Goal: Task Accomplishment & Management: Manage account settings

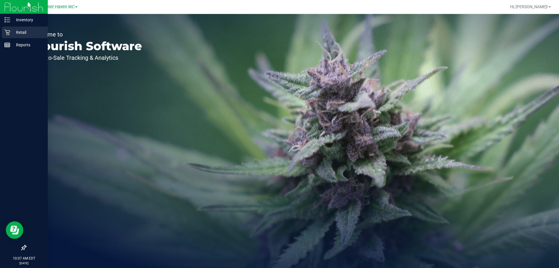
click at [29, 32] on p "Retail" at bounding box center [27, 32] width 35 height 7
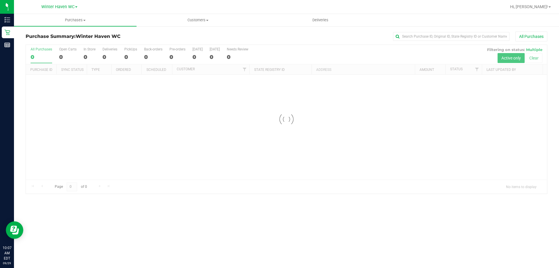
click at [277, 52] on div at bounding box center [286, 119] width 521 height 149
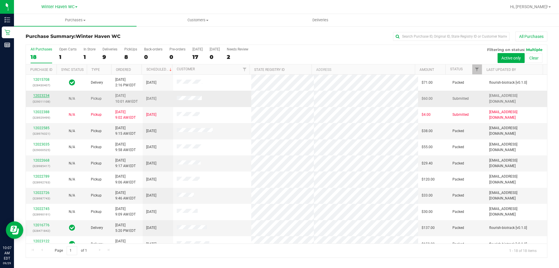
click at [44, 94] on link "12023234" at bounding box center [41, 96] width 16 height 4
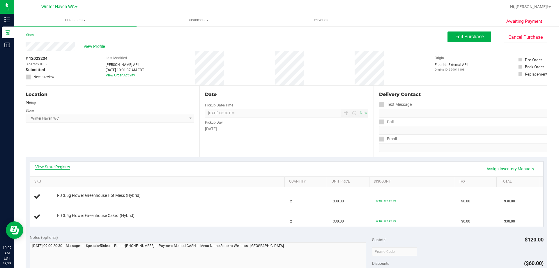
click at [62, 166] on link "View State Registry" at bounding box center [52, 167] width 35 height 6
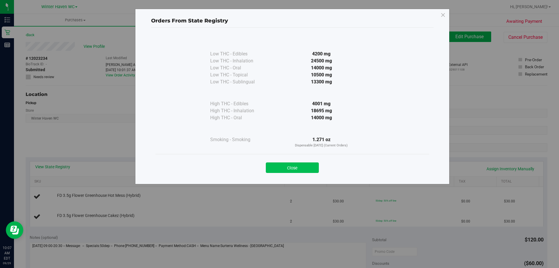
click at [299, 168] on button "Close" at bounding box center [292, 167] width 53 height 10
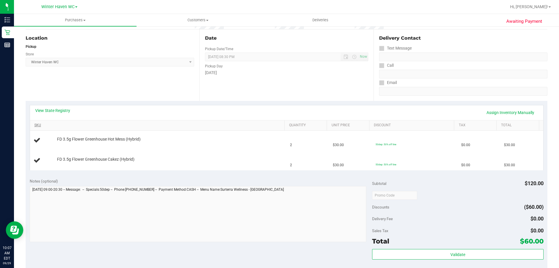
scroll to position [58, 0]
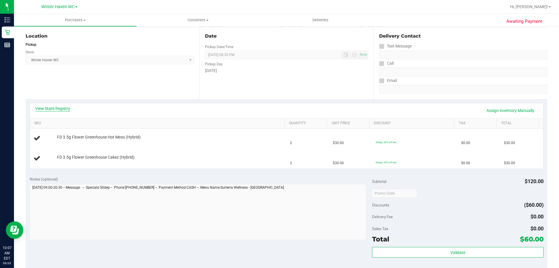
click at [61, 106] on link "View State Registry" at bounding box center [52, 108] width 35 height 6
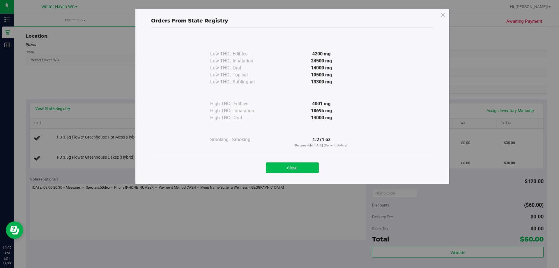
click at [282, 167] on button "Close" at bounding box center [292, 167] width 53 height 10
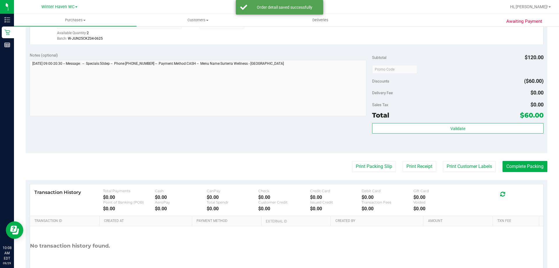
scroll to position [217, 0]
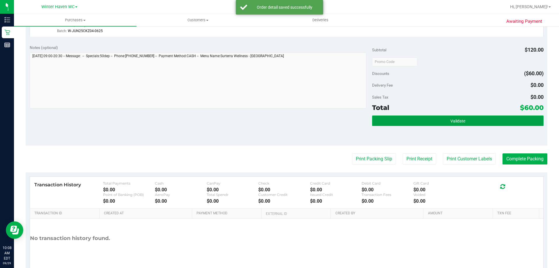
click at [489, 124] on button "Validate" at bounding box center [457, 120] width 171 height 10
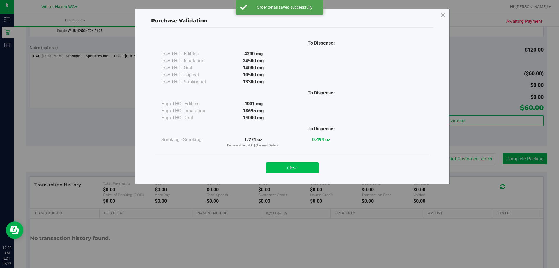
click at [289, 164] on button "Close" at bounding box center [292, 167] width 53 height 10
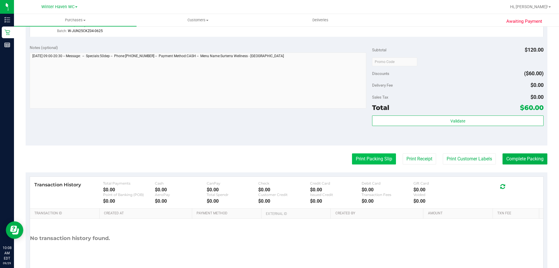
click at [364, 162] on button "Print Packing Slip" at bounding box center [374, 158] width 44 height 11
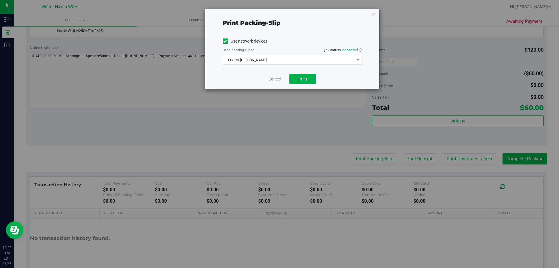
click at [307, 61] on span "EPSON-JAMES BUCHANAN" at bounding box center [288, 60] width 131 height 8
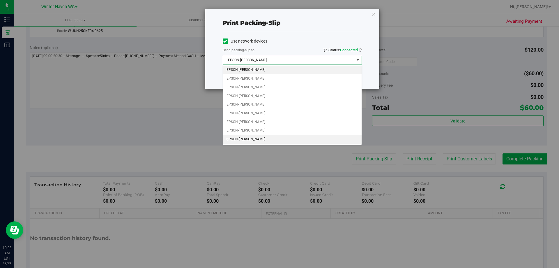
click at [254, 140] on li "EPSON-JEAN-YU" at bounding box center [292, 139] width 139 height 9
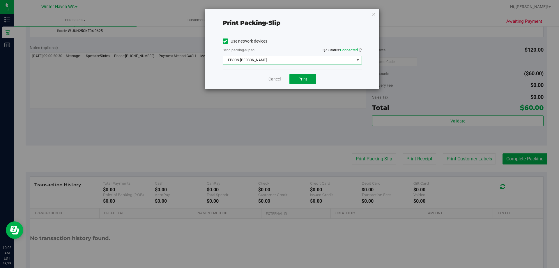
click at [308, 78] on button "Print" at bounding box center [303, 79] width 27 height 10
click at [274, 79] on link "Cancel" at bounding box center [275, 79] width 12 height 6
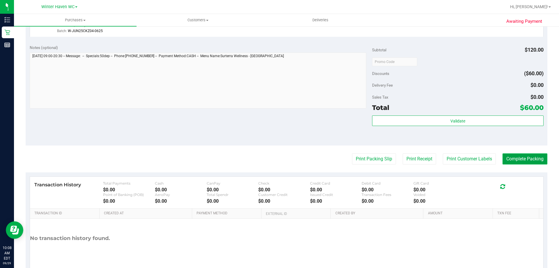
click at [523, 158] on button "Complete Packing" at bounding box center [525, 158] width 45 height 11
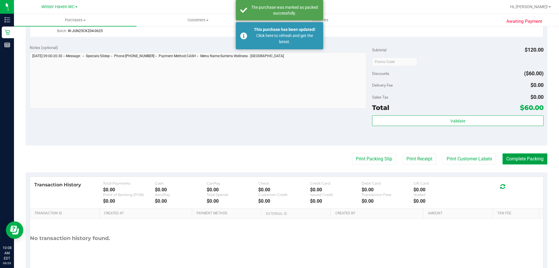
click at [523, 158] on button "Complete Packing" at bounding box center [525, 158] width 45 height 11
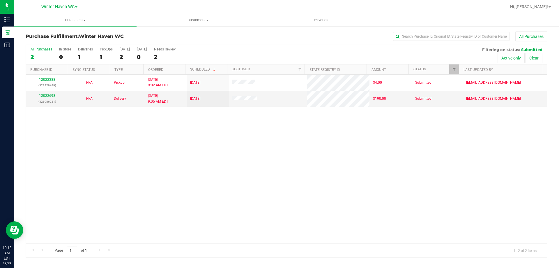
click at [205, 188] on div "12022388 (328929499) N/A Pickup 9/29/2025 9:02 AM EDT 9/29/2025 $4.00 Submitted…" at bounding box center [286, 159] width 521 height 169
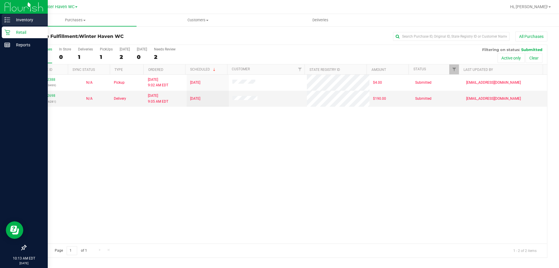
click at [23, 20] on p "Inventory" at bounding box center [27, 19] width 35 height 7
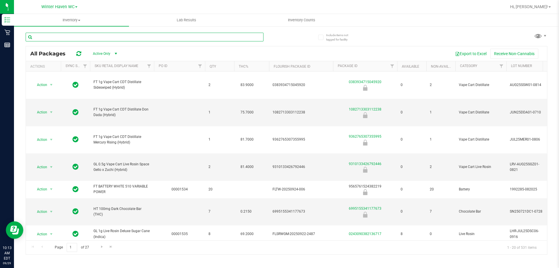
click at [163, 38] on input "text" at bounding box center [145, 37] width 238 height 9
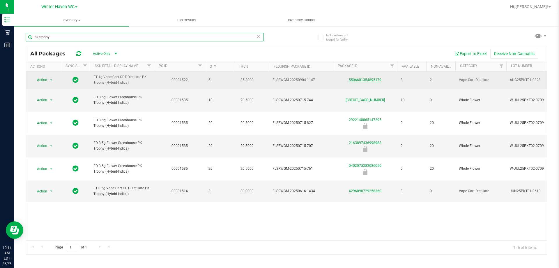
type input "pk trophy"
click at [370, 80] on link "5506601354895179" at bounding box center [365, 80] width 33 height 4
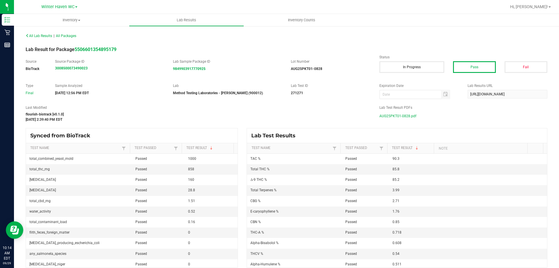
click at [410, 115] on span "AUG25PKT01-0828.pdf" at bounding box center [398, 116] width 37 height 9
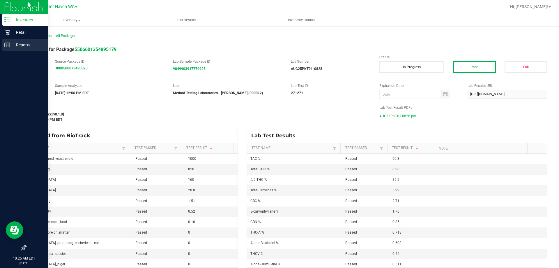
click at [26, 41] on div "Reports" at bounding box center [25, 45] width 46 height 12
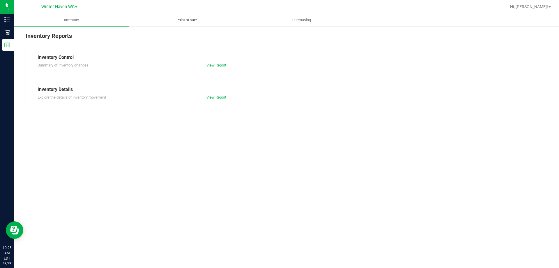
click at [193, 20] on span "Point of Sale" at bounding box center [187, 19] width 36 height 5
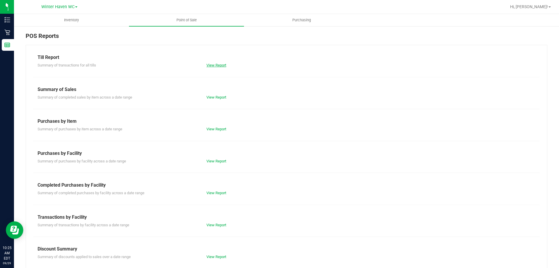
click at [216, 64] on link "View Report" at bounding box center [217, 65] width 20 height 4
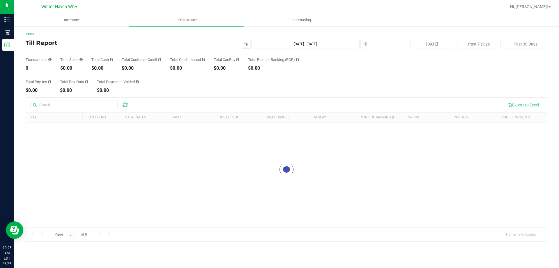
click at [247, 45] on span "select" at bounding box center [246, 44] width 5 height 5
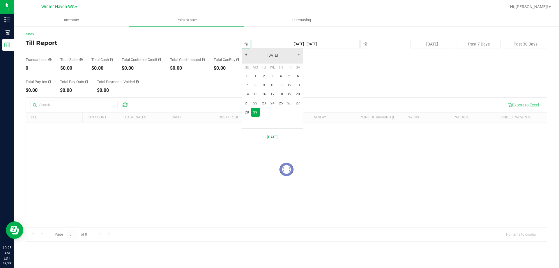
scroll to position [0, 15]
click at [264, 54] on link "September 2025" at bounding box center [272, 55] width 63 height 9
click at [253, 70] on link "Jan" at bounding box center [250, 71] width 15 height 15
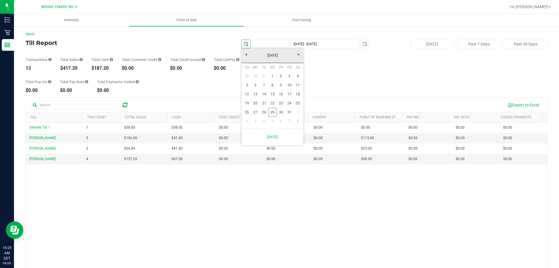
click at [274, 71] on th "We" at bounding box center [272, 67] width 8 height 9
click at [269, 76] on link "1" at bounding box center [272, 76] width 8 height 9
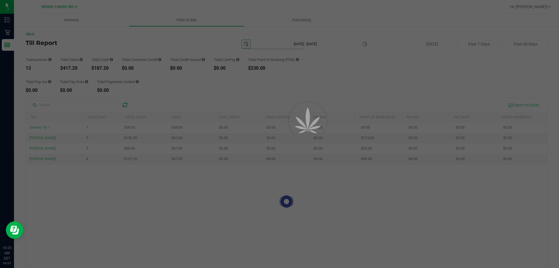
type input "2025-01-01"
type input "Jan 1, 2025 - Sep 29, 2025"
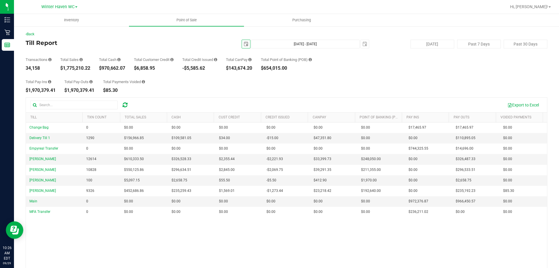
click at [244, 44] on span "select" at bounding box center [246, 44] width 5 height 5
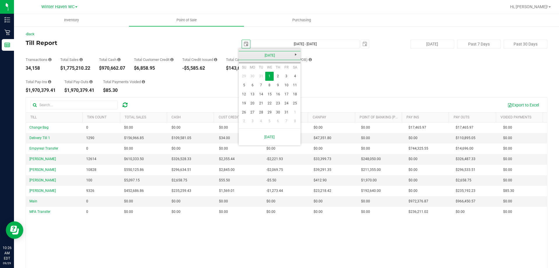
click at [269, 56] on link "January 2025" at bounding box center [270, 55] width 63 height 9
click at [249, 104] on link "Sep" at bounding box center [247, 104] width 15 height 15
click at [255, 75] on link "1" at bounding box center [252, 76] width 8 height 9
type input "2025-09-01"
type input "Sep 1, 2025 - Sep 29, 2025"
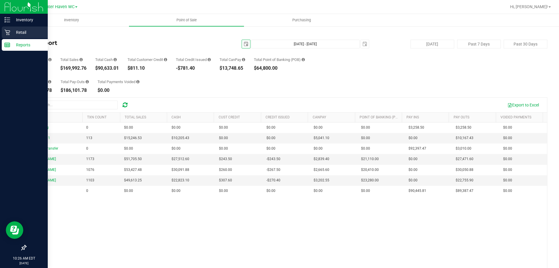
click at [22, 29] on p "Retail" at bounding box center [27, 32] width 35 height 7
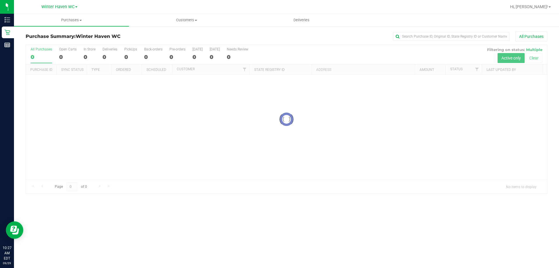
click at [280, 51] on div at bounding box center [286, 119] width 521 height 149
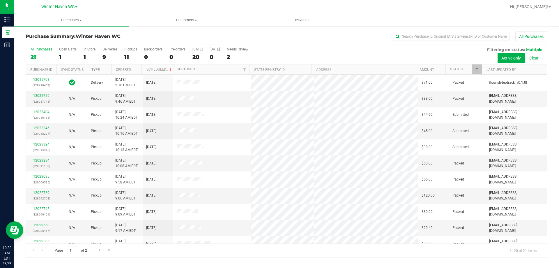
click at [287, 49] on div "All Purchases 21 Open Carts 1 In Store 1 Deliveries 9 PickUps 11 Back-orders 0 …" at bounding box center [286, 47] width 521 height 5
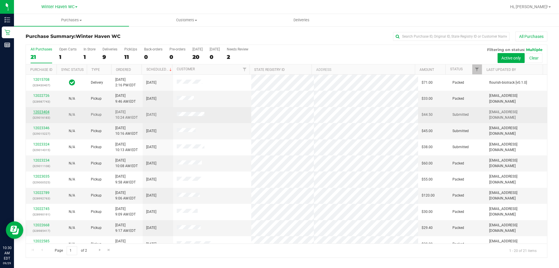
click at [43, 112] on link "12023404" at bounding box center [41, 112] width 16 height 4
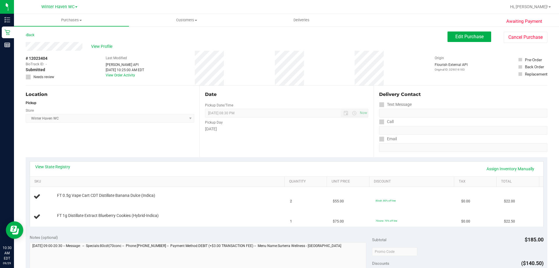
scroll to position [58, 0]
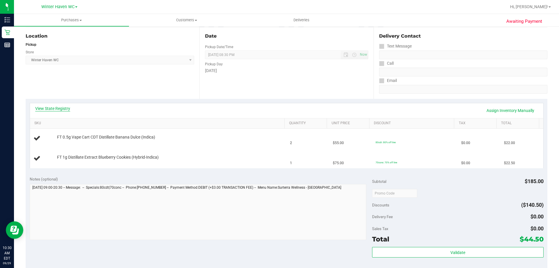
click at [63, 107] on link "View State Registry" at bounding box center [52, 108] width 35 height 6
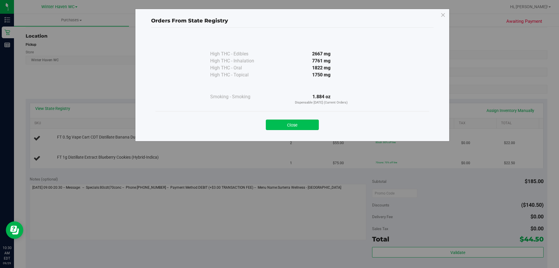
drag, startPoint x: 292, startPoint y: 123, endPoint x: 295, endPoint y: 121, distance: 3.3
click at [294, 122] on button "Close" at bounding box center [292, 124] width 53 height 10
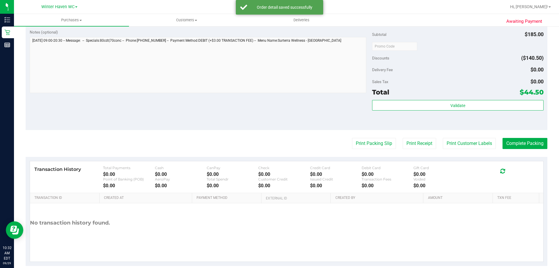
scroll to position [232, 0]
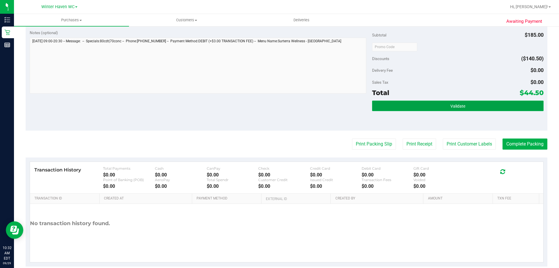
click at [493, 109] on button "Validate" at bounding box center [457, 106] width 171 height 10
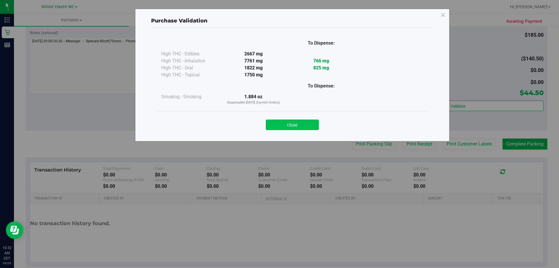
click at [298, 122] on button "Close" at bounding box center [292, 124] width 53 height 10
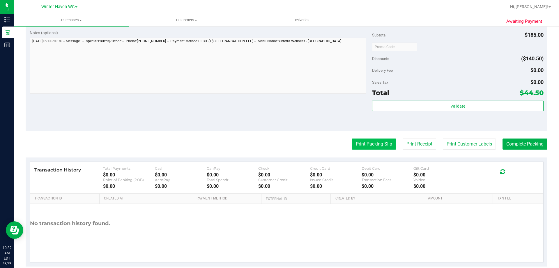
click at [363, 147] on button "Print Packing Slip" at bounding box center [374, 143] width 44 height 11
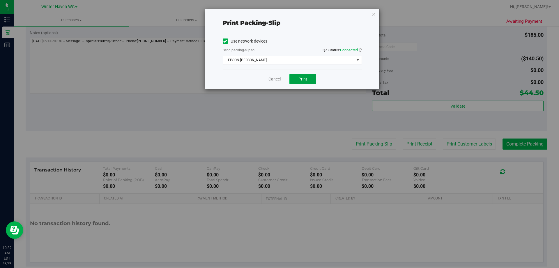
click at [308, 81] on button "Print" at bounding box center [303, 79] width 27 height 10
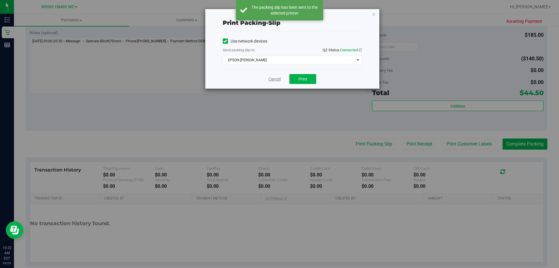
click at [276, 80] on link "Cancel" at bounding box center [275, 79] width 12 height 6
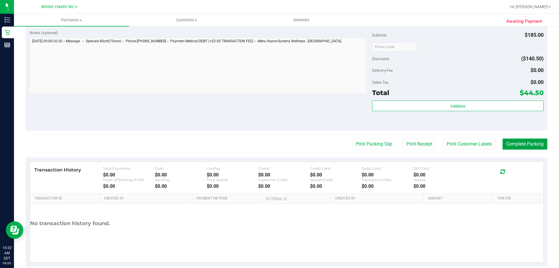
click at [520, 140] on button "Complete Packing" at bounding box center [525, 143] width 45 height 11
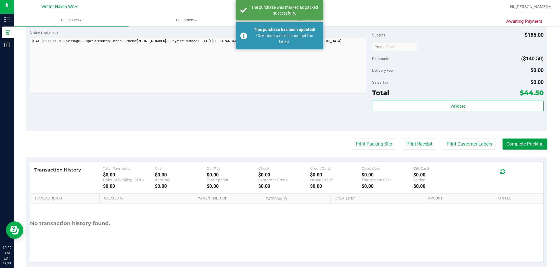
click at [531, 142] on button "Complete Packing" at bounding box center [525, 143] width 45 height 11
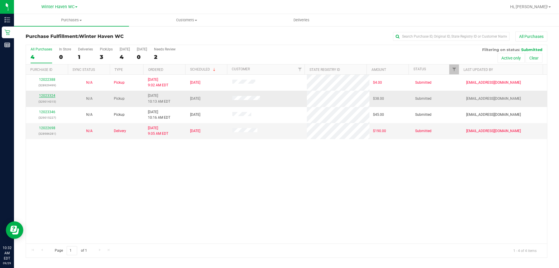
click at [47, 96] on link "12023324" at bounding box center [47, 96] width 16 height 4
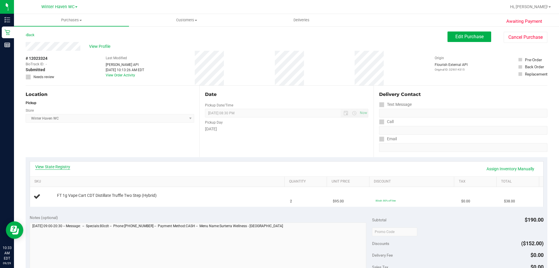
click at [59, 168] on link "View State Registry" at bounding box center [52, 167] width 35 height 6
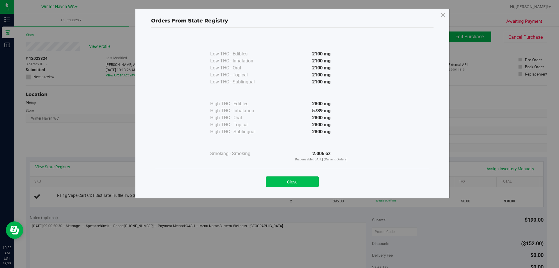
click at [288, 179] on button "Close" at bounding box center [292, 181] width 53 height 10
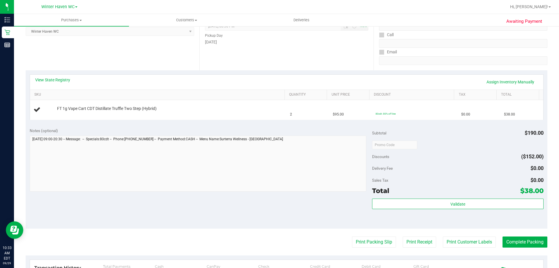
scroll to position [87, 0]
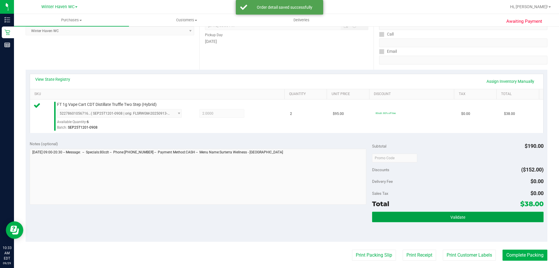
click at [438, 220] on button "Validate" at bounding box center [457, 216] width 171 height 10
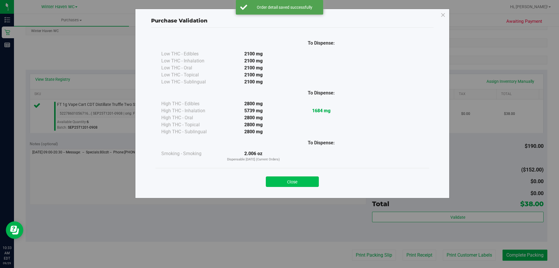
click at [298, 184] on button "Close" at bounding box center [292, 181] width 53 height 10
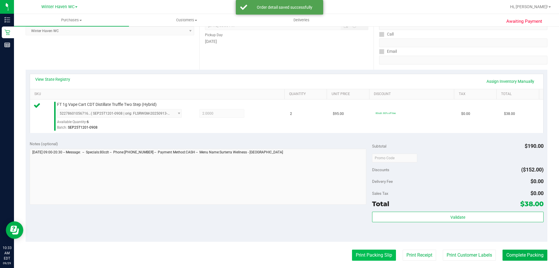
click at [357, 255] on button "Print Packing Slip" at bounding box center [374, 254] width 44 height 11
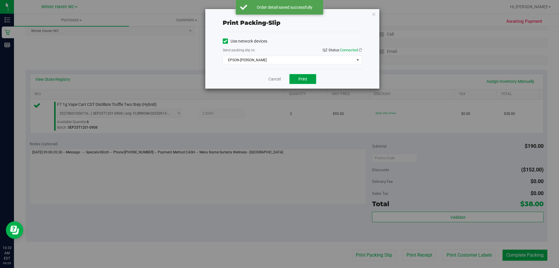
click at [300, 76] on button "Print" at bounding box center [303, 79] width 27 height 10
click at [271, 80] on link "Cancel" at bounding box center [275, 79] width 12 height 6
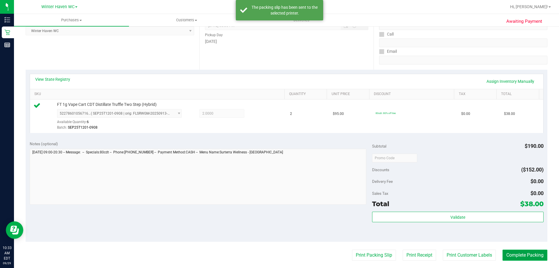
click at [514, 254] on button "Complete Packing" at bounding box center [525, 254] width 45 height 11
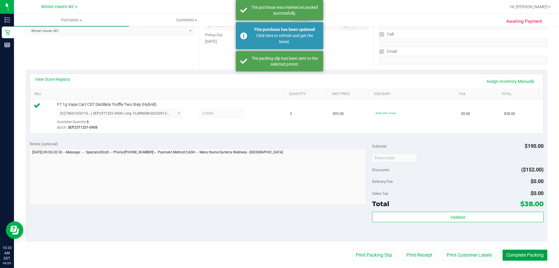
click at [515, 253] on button "Complete Packing" at bounding box center [525, 254] width 45 height 11
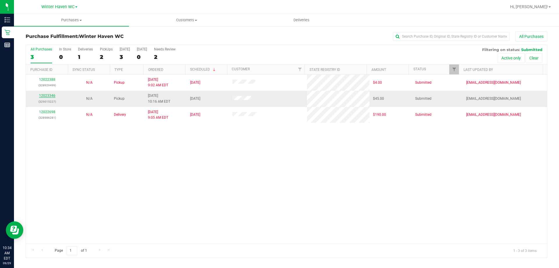
click at [49, 95] on link "12023346" at bounding box center [47, 96] width 16 height 4
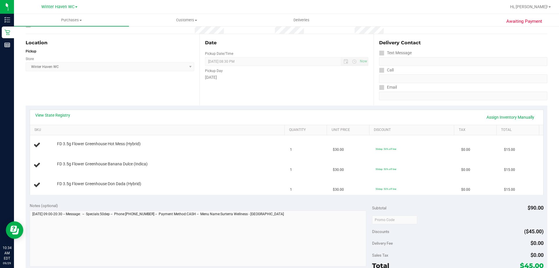
scroll to position [58, 0]
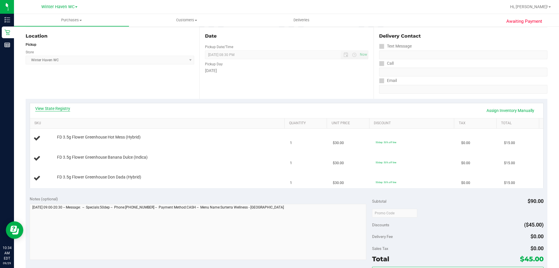
click at [61, 110] on link "View State Registry" at bounding box center [52, 108] width 35 height 6
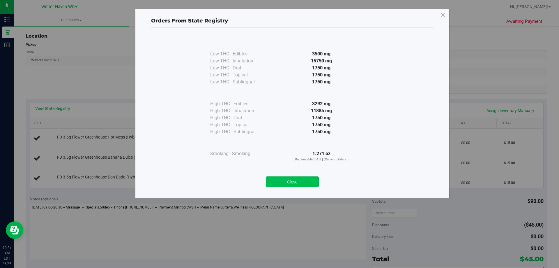
click at [312, 180] on button "Close" at bounding box center [292, 181] width 53 height 10
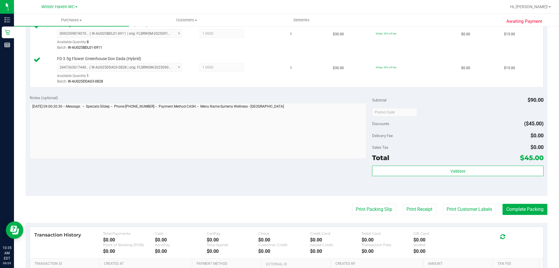
scroll to position [204, 0]
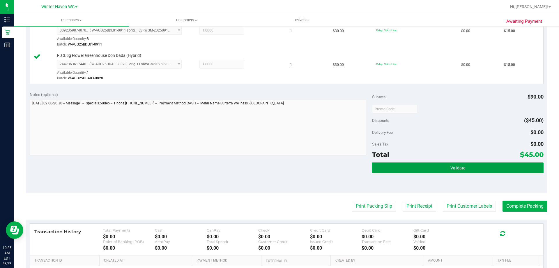
click at [466, 170] on button "Validate" at bounding box center [457, 167] width 171 height 10
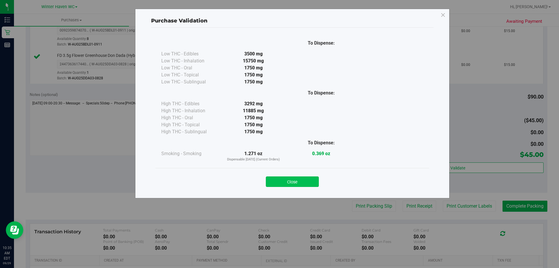
click at [308, 177] on button "Close" at bounding box center [292, 181] width 53 height 10
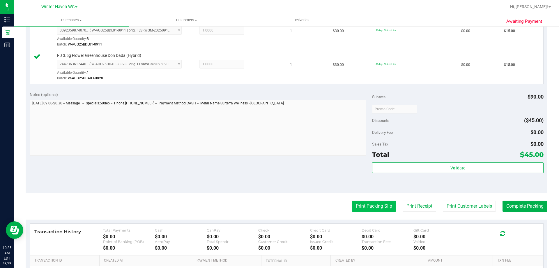
click at [371, 200] on button "Print Packing Slip" at bounding box center [374, 205] width 44 height 11
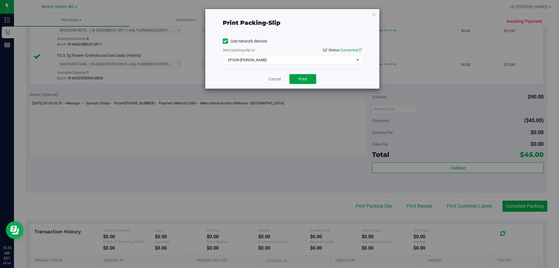
click at [312, 78] on button "Print" at bounding box center [303, 79] width 27 height 10
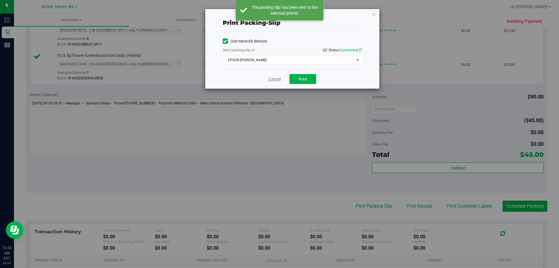
click at [278, 79] on link "Cancel" at bounding box center [275, 79] width 12 height 6
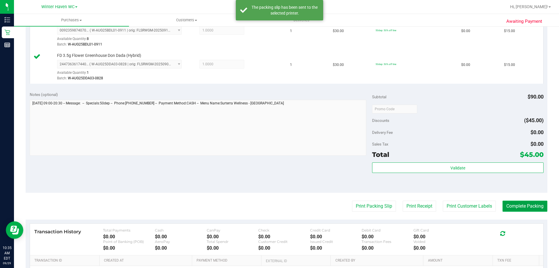
click at [532, 205] on button "Complete Packing" at bounding box center [525, 205] width 45 height 11
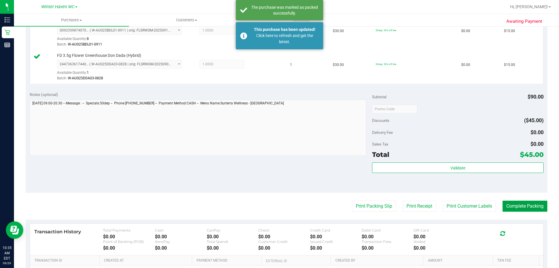
click at [532, 205] on button "Complete Packing" at bounding box center [525, 205] width 45 height 11
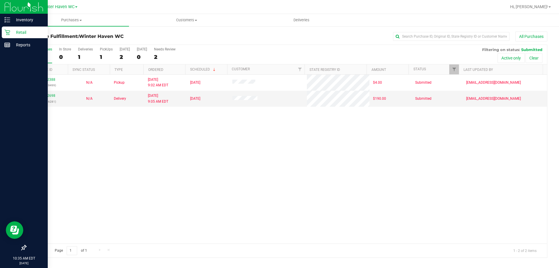
click at [20, 31] on p "Retail" at bounding box center [27, 32] width 35 height 7
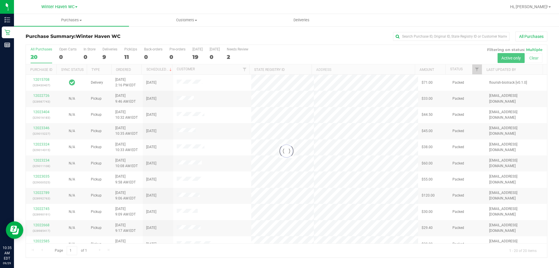
click at [307, 53] on div at bounding box center [286, 151] width 521 height 212
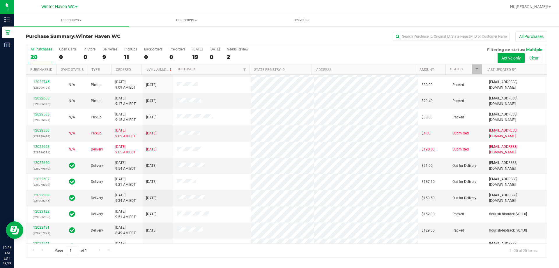
scroll to position [154, 0]
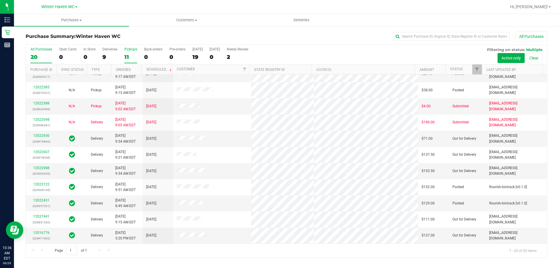
click at [127, 53] on label "PickUps 11" at bounding box center [130, 55] width 13 height 16
click at [0, 0] on input "PickUps 11" at bounding box center [0, 0] width 0 height 0
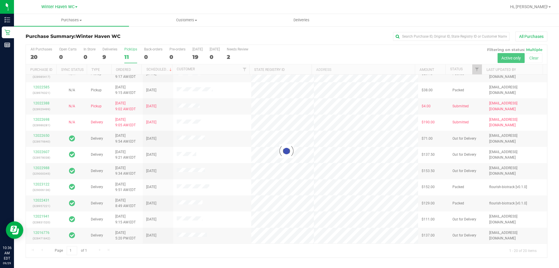
scroll to position [0, 0]
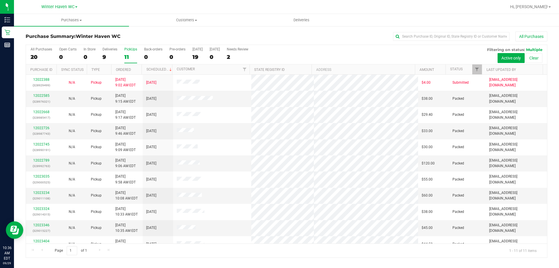
click at [359, 48] on div "All Purchases 20 Open Carts 0 In Store 0 Deliveries 9 PickUps 11 Back-orders 0 …" at bounding box center [286, 47] width 521 height 5
click at [345, 53] on div "All Purchases 20 Open Carts 0 In Store 0 Deliveries 9 PickUps 11 Back-orders 0 …" at bounding box center [286, 55] width 521 height 20
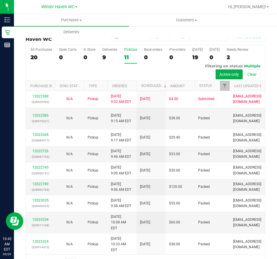
click at [175, 73] on div "All Purchases 20 Open Carts 0 In Store 0 Deliveries 9 PickUps 11 Back-orders 0 …" at bounding box center [145, 63] width 239 height 36
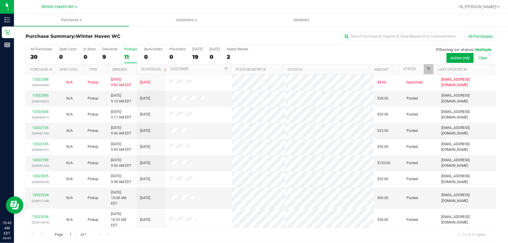
drag, startPoint x: 549, startPoint y: 0, endPoint x: 331, endPoint y: 57, distance: 224.5
click at [331, 57] on div "All Purchases 20 Open Carts 0 In Store 0 Deliveries 9 PickUps 11 Back-orders 0 …" at bounding box center [261, 55] width 470 height 20
click at [302, 52] on div "All Purchases 20 Open Carts 0 In Store 0 Deliveries 9 PickUps 11 Back-orders 0 …" at bounding box center [261, 55] width 470 height 20
click at [276, 32] on div "All Purchases" at bounding box center [340, 36] width 314 height 10
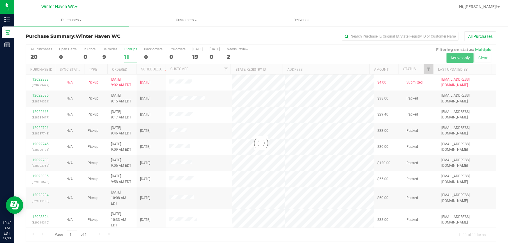
click at [303, 53] on div at bounding box center [261, 143] width 470 height 197
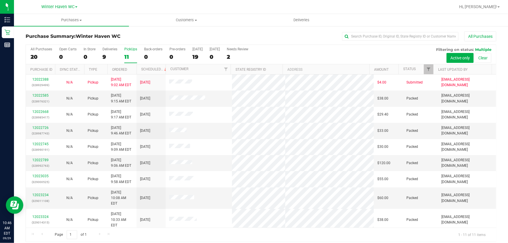
click at [339, 47] on div "All Purchases 20 Open Carts 0 In Store 0 Deliveries 9 PickUps 11 Back-orders 0 …" at bounding box center [261, 47] width 470 height 5
click at [344, 53] on div "All Purchases 20 Open Carts 0 In Store 0 Deliveries 9 PickUps 11 Back-orders 0 …" at bounding box center [261, 55] width 470 height 20
click at [275, 48] on div "All Purchases 20 Open Carts 0 In Store 0 Deliveries 9 PickUps 11 Back-orders 0 …" at bounding box center [261, 47] width 470 height 5
click at [334, 50] on div "All Purchases 20 Open Carts 0 In Store 0 Deliveries 9 PickUps 11 Back-orders 0 …" at bounding box center [261, 55] width 470 height 20
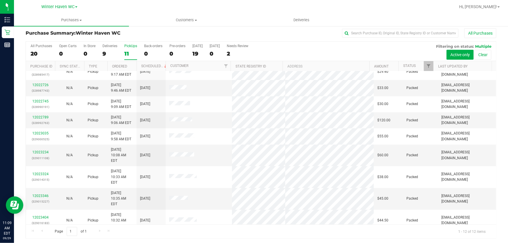
scroll to position [4, 0]
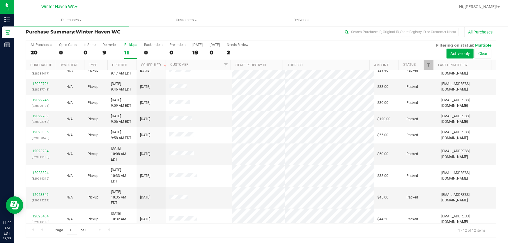
click at [43, 236] on link "12023578" at bounding box center [40, 238] width 16 height 4
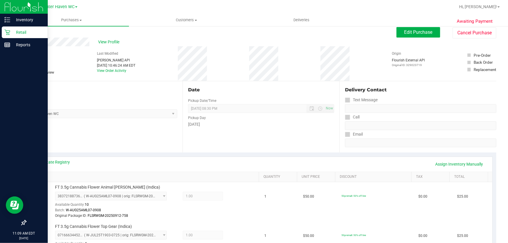
click at [21, 29] on p "Retail" at bounding box center [27, 32] width 35 height 7
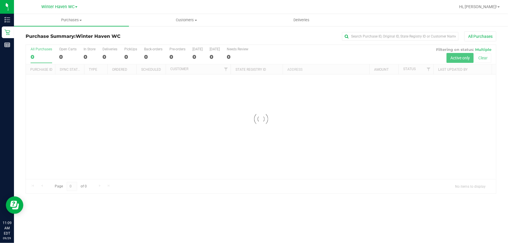
click at [301, 52] on div at bounding box center [261, 119] width 470 height 149
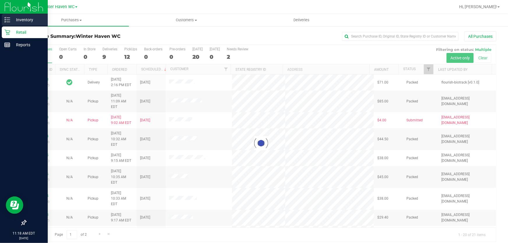
click at [26, 19] on p "Inventory" at bounding box center [27, 19] width 35 height 7
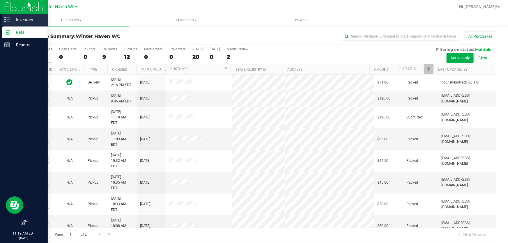
click at [25, 16] on p "Inventory" at bounding box center [27, 19] width 35 height 7
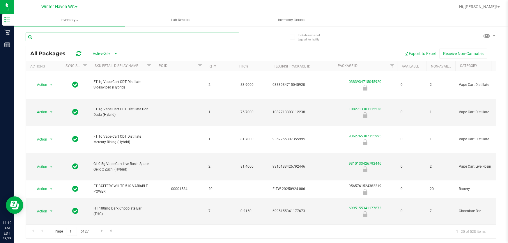
click at [161, 37] on input "text" at bounding box center [133, 37] width 214 height 9
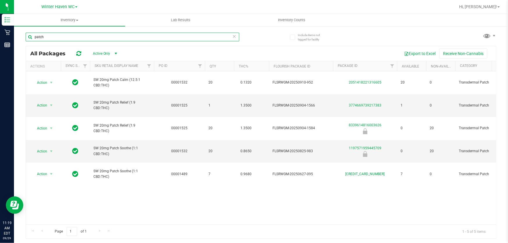
type input "patch"
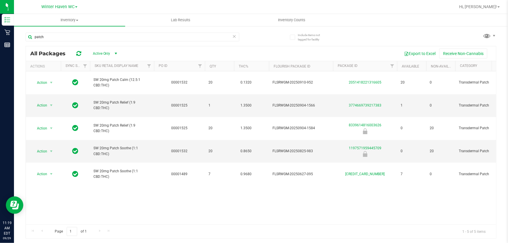
click at [154, 169] on div "Action Action Global inventory Package audit log Print package label Print prod…" at bounding box center [261, 147] width 470 height 153
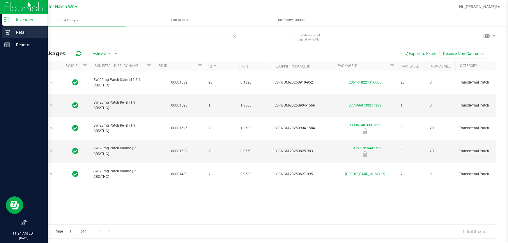
click at [24, 31] on p "Retail" at bounding box center [27, 32] width 35 height 7
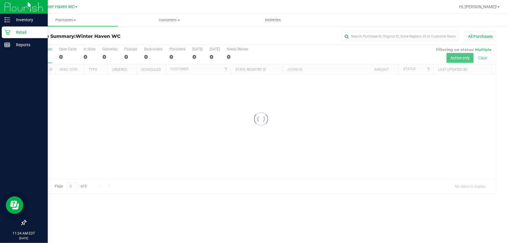
click at [291, 52] on div at bounding box center [261, 119] width 470 height 149
